Goal: Navigation & Orientation: Find specific page/section

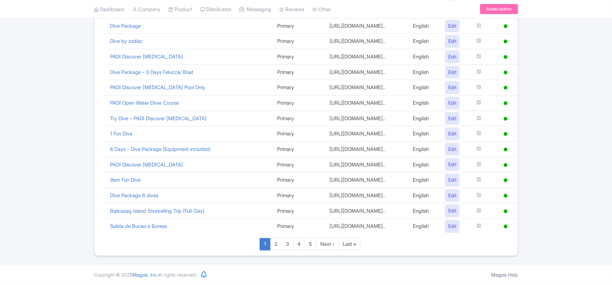
scroll to position [466, 0]
click at [354, 243] on link "Last »" at bounding box center [349, 244] width 22 height 12
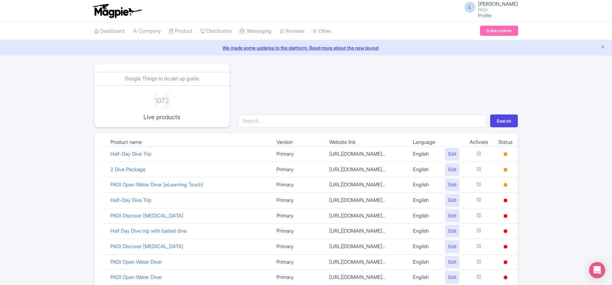
scroll to position [115, 0]
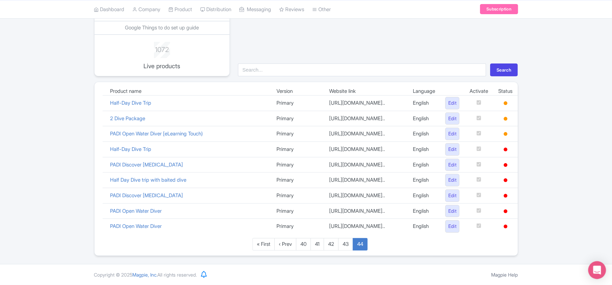
click at [593, 272] on div "Open Intercom Messenger" at bounding box center [597, 270] width 18 height 18
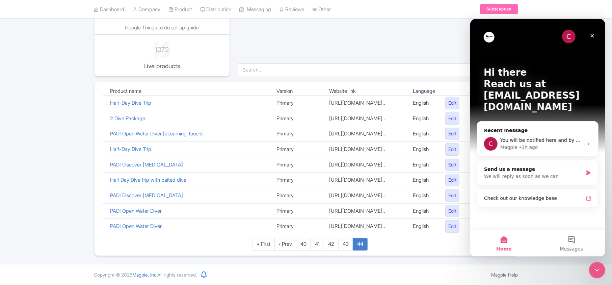
scroll to position [0, 0]
click at [559, 131] on div "C You will be notified here and by email (luca.novelli@padi.com) Magpie • 3h ago" at bounding box center [537, 143] width 121 height 25
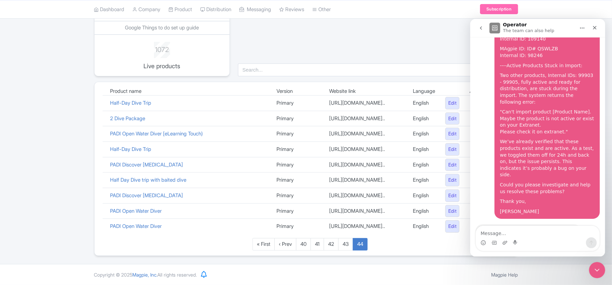
scroll to position [127, 0]
